Goal: Task Accomplishment & Management: Manage account settings

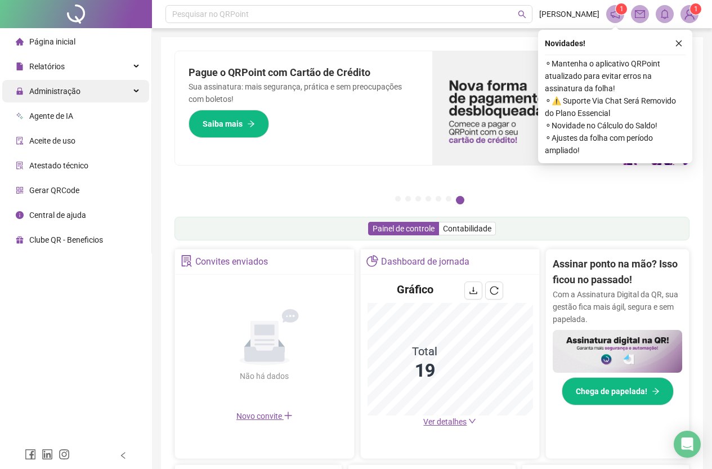
click at [83, 100] on div "Administração" at bounding box center [75, 91] width 147 height 23
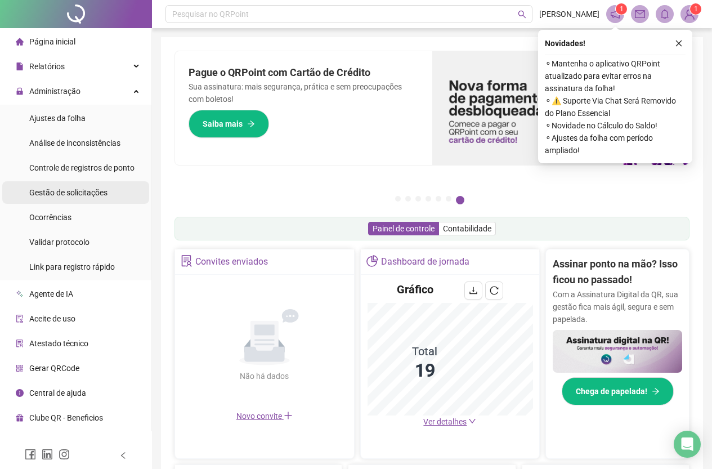
click at [105, 189] on span "Gestão de solicitações" at bounding box center [68, 192] width 78 height 9
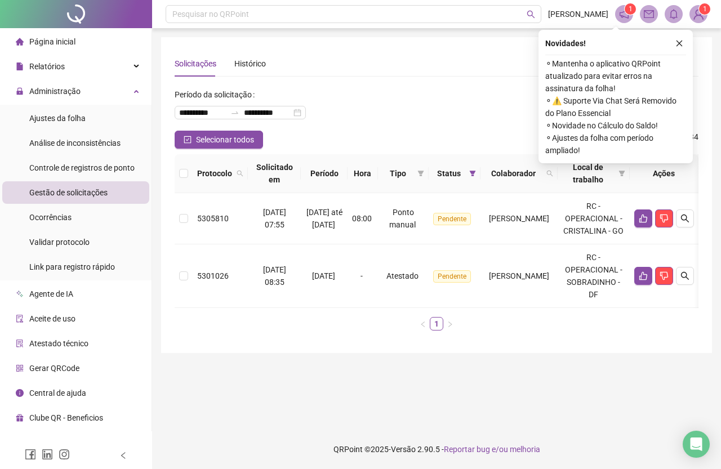
scroll to position [0, 33]
click at [684, 280] on icon "search" at bounding box center [684, 275] width 9 height 9
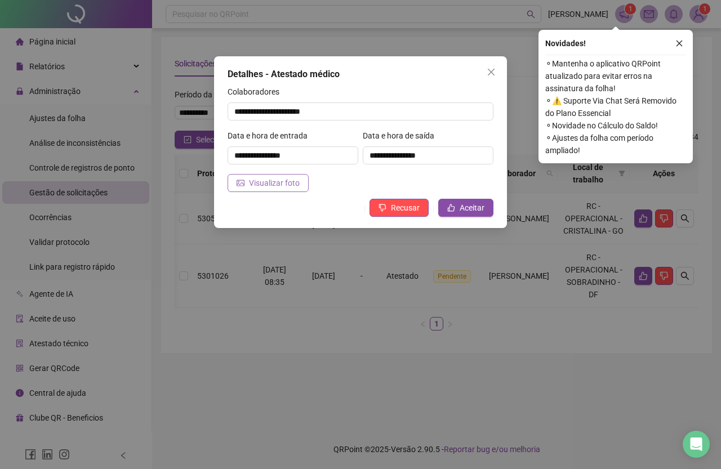
click at [278, 183] on span "Visualizar foto" at bounding box center [274, 183] width 51 height 12
click at [676, 39] on button "button" at bounding box center [679, 44] width 14 height 14
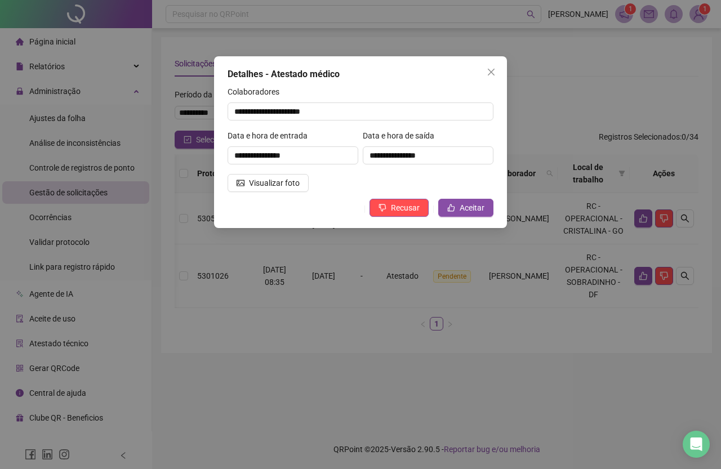
click at [547, 75] on div "**********" at bounding box center [360, 234] width 721 height 469
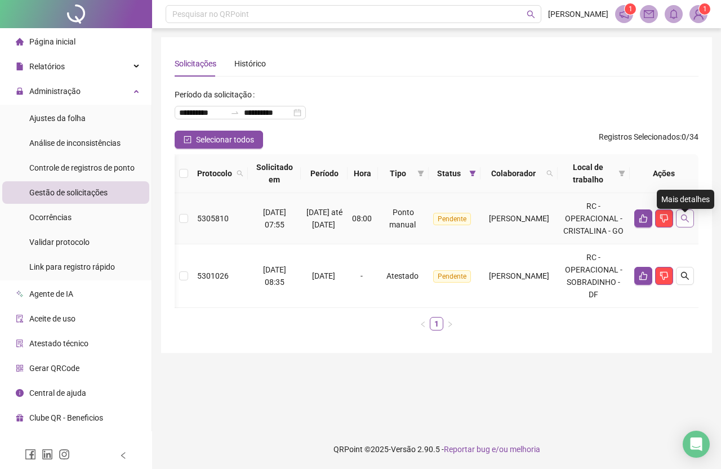
click at [690, 223] on button "button" at bounding box center [685, 218] width 18 height 18
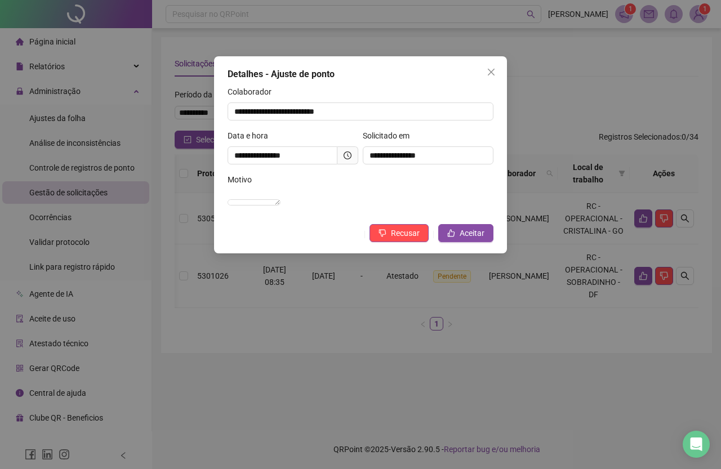
click at [351, 157] on icon "clock-circle" at bounding box center [347, 155] width 8 height 8
click at [470, 239] on span "Aceitar" at bounding box center [471, 233] width 25 height 12
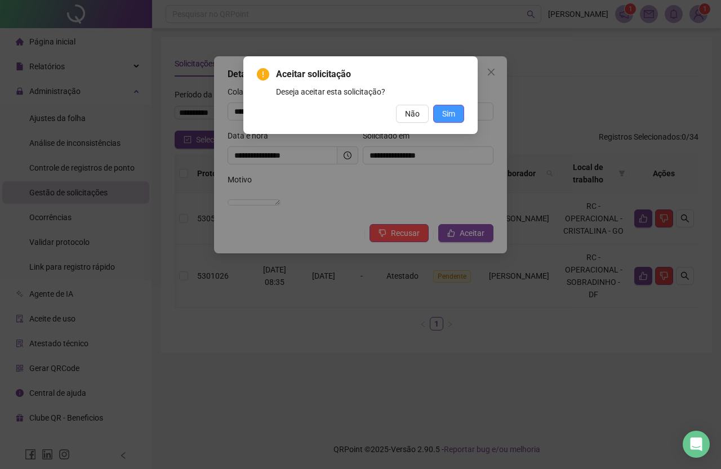
click at [449, 113] on span "Sim" at bounding box center [448, 114] width 13 height 12
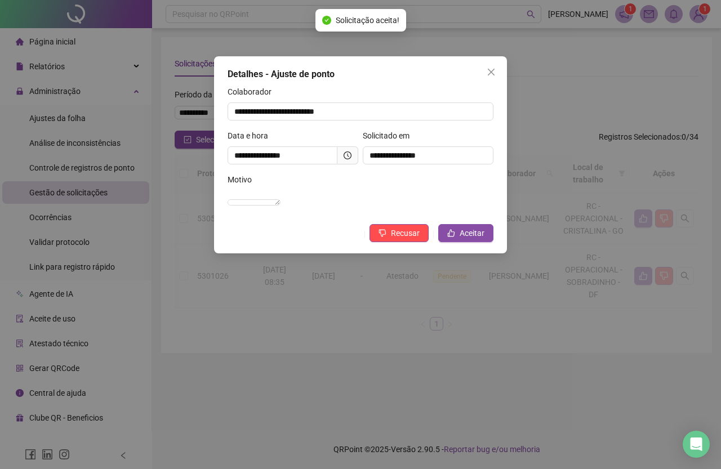
scroll to position [0, 14]
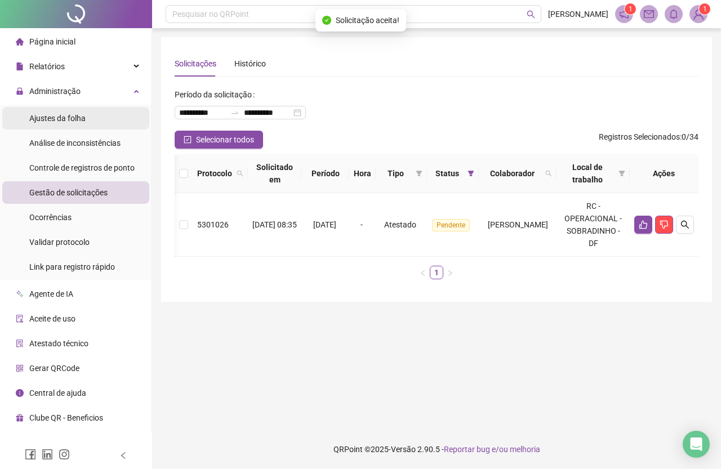
click at [91, 117] on li "Ajustes da folha" at bounding box center [75, 118] width 147 height 23
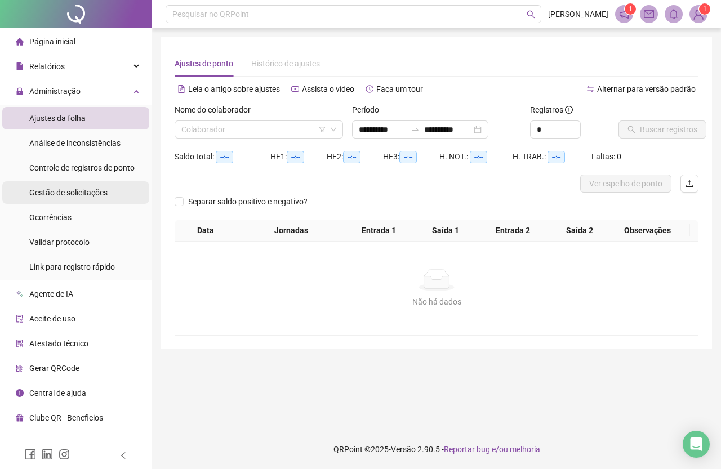
click at [84, 195] on span "Gestão de solicitações" at bounding box center [68, 192] width 78 height 9
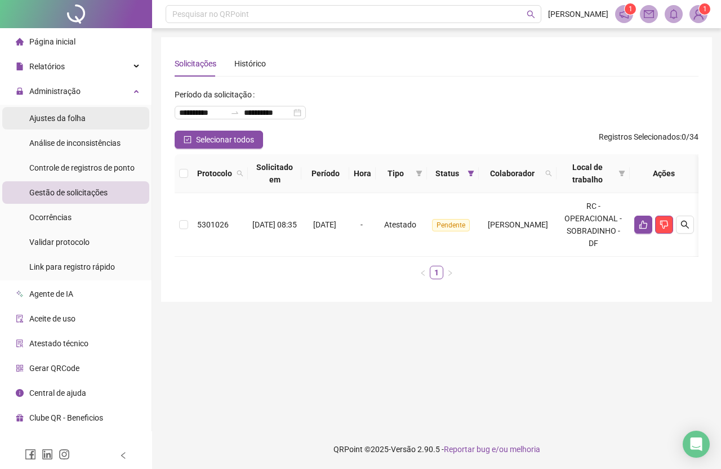
click at [91, 121] on li "Ajustes da folha" at bounding box center [75, 118] width 147 height 23
